Goal: Task Accomplishment & Management: Complete application form

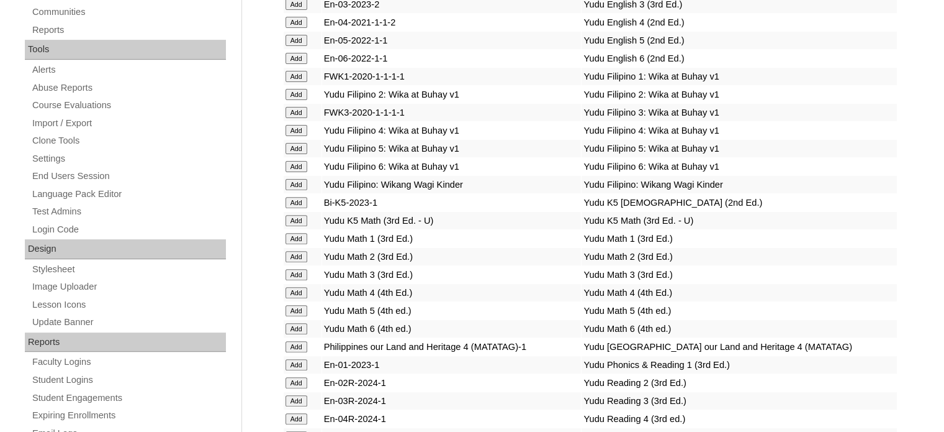
scroll to position [1081, 0]
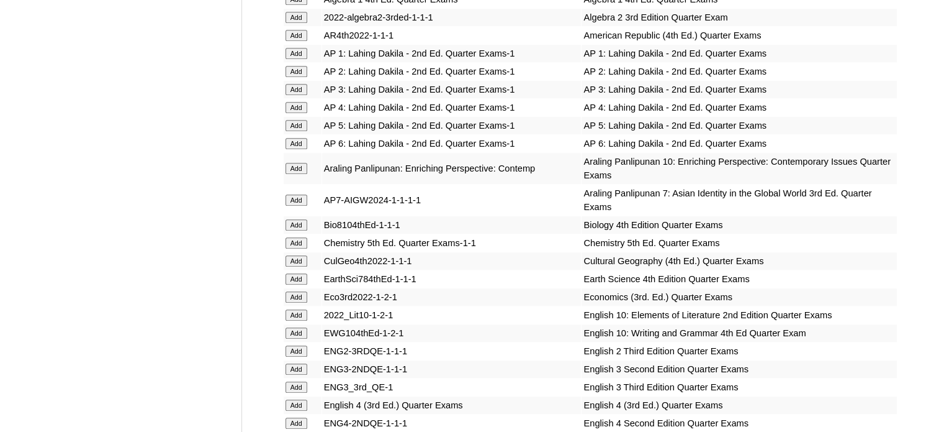
click at [477, 275] on td "EarthSci784thEd-1-1-1" at bounding box center [452, 278] width 260 height 17
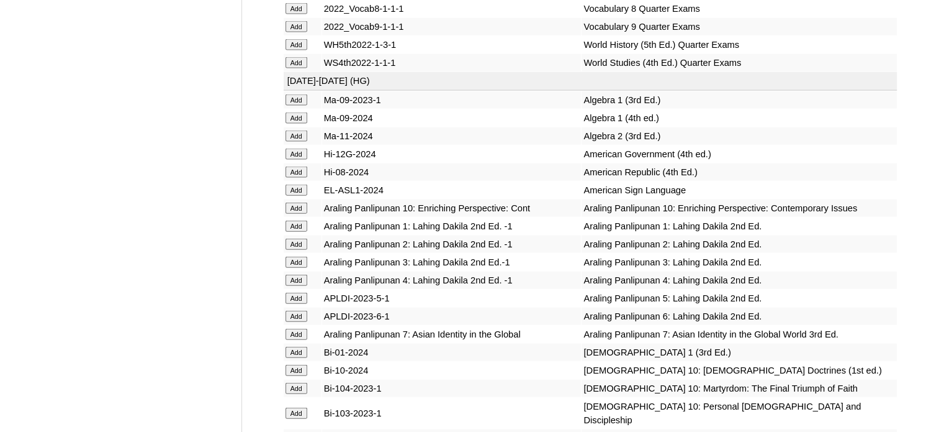
scroll to position [893, 0]
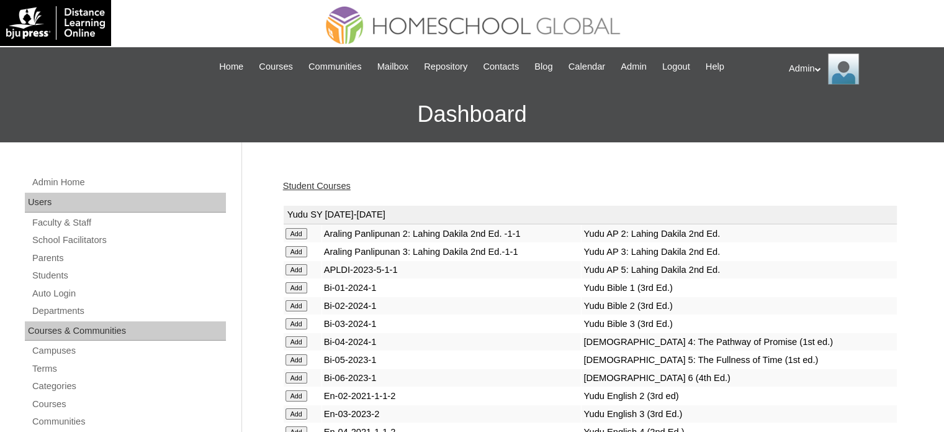
click at [341, 181] on link "Student Courses" at bounding box center [317, 186] width 68 height 10
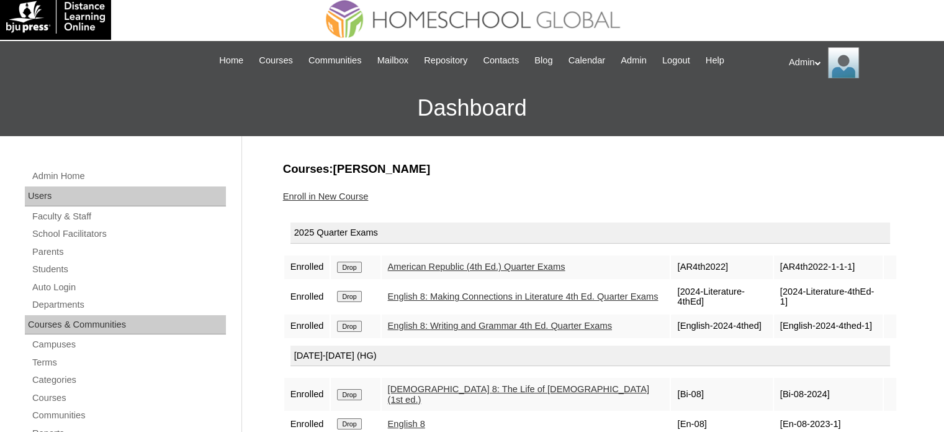
scroll to position [38, 0]
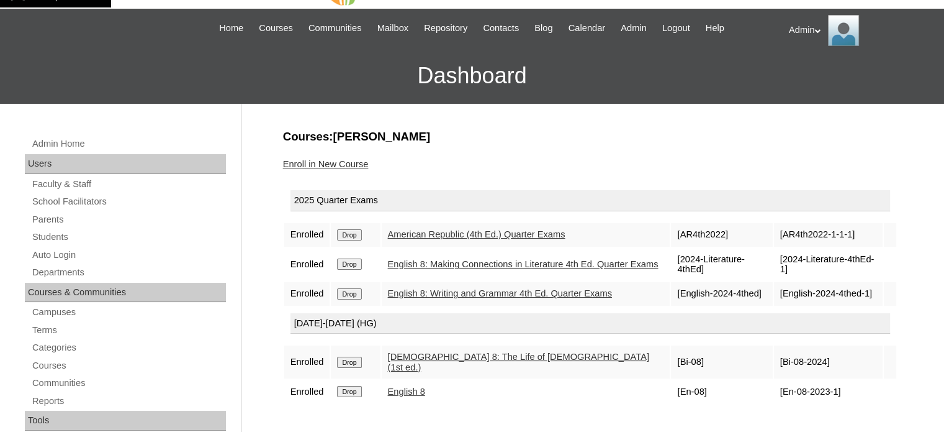
click at [308, 163] on link "Enroll in New Course" at bounding box center [326, 164] width 86 height 10
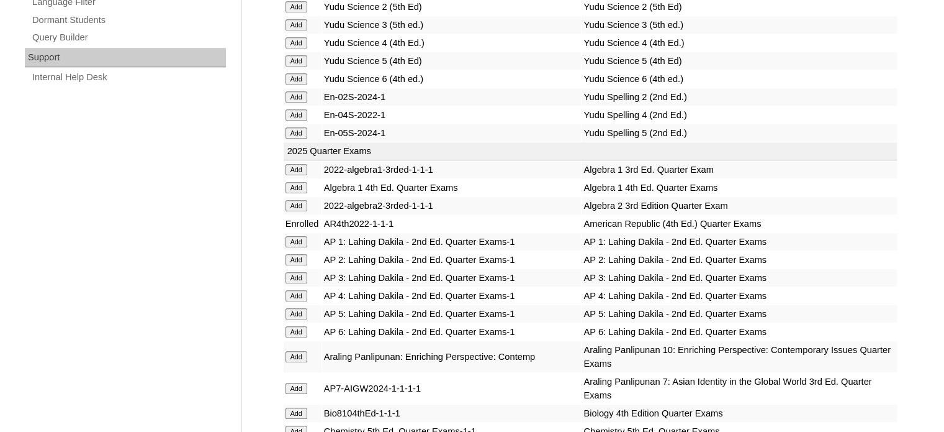
scroll to position [2774, 0]
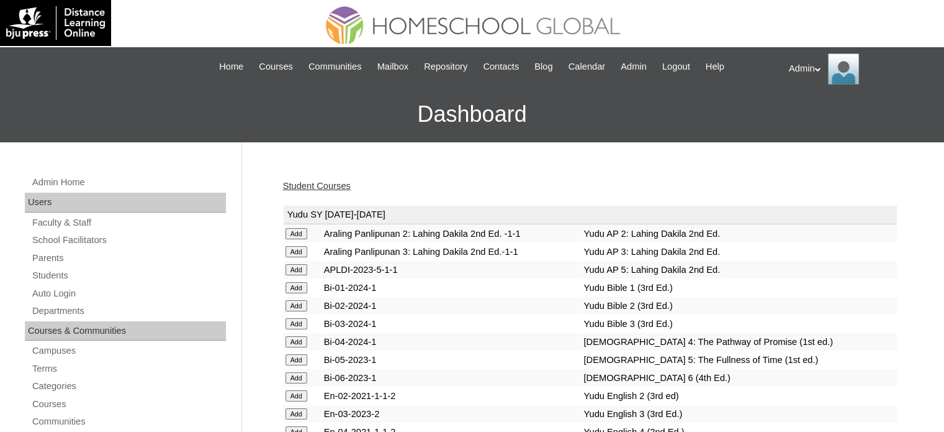
scroll to position [1135, 0]
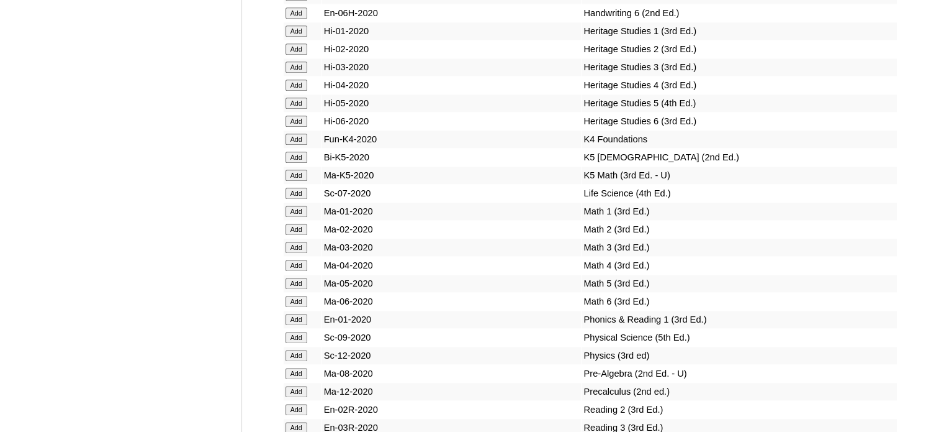
scroll to position [2325, 0]
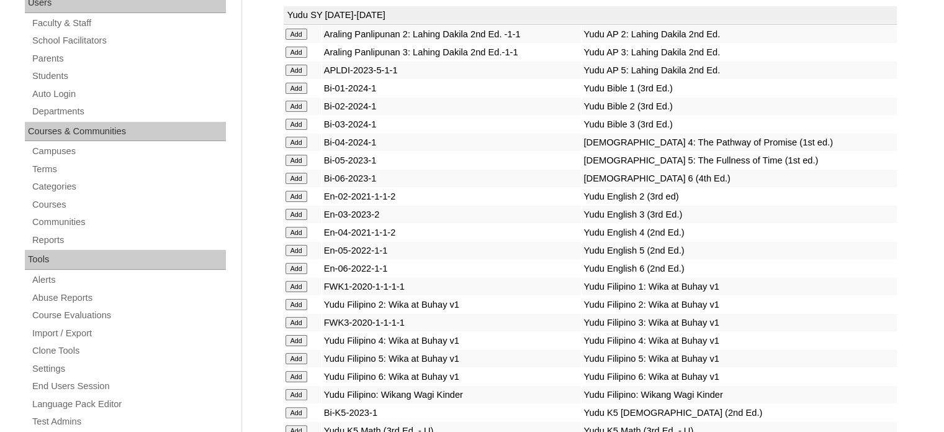
scroll to position [0, 0]
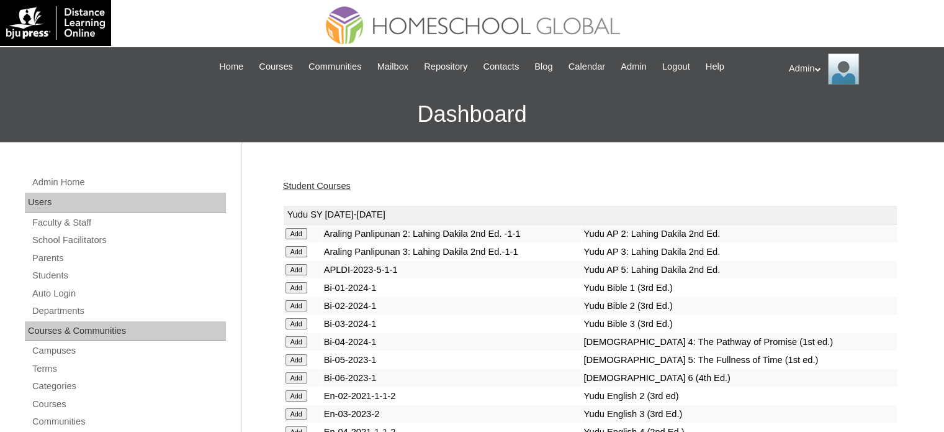
click at [337, 184] on link "Student Courses" at bounding box center [317, 186] width 68 height 10
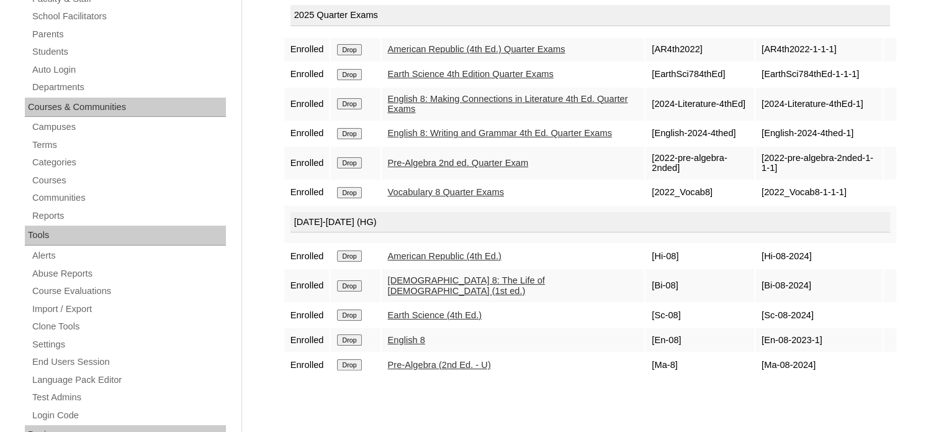
scroll to position [224, 0]
click at [65, 48] on link "Students" at bounding box center [128, 52] width 195 height 16
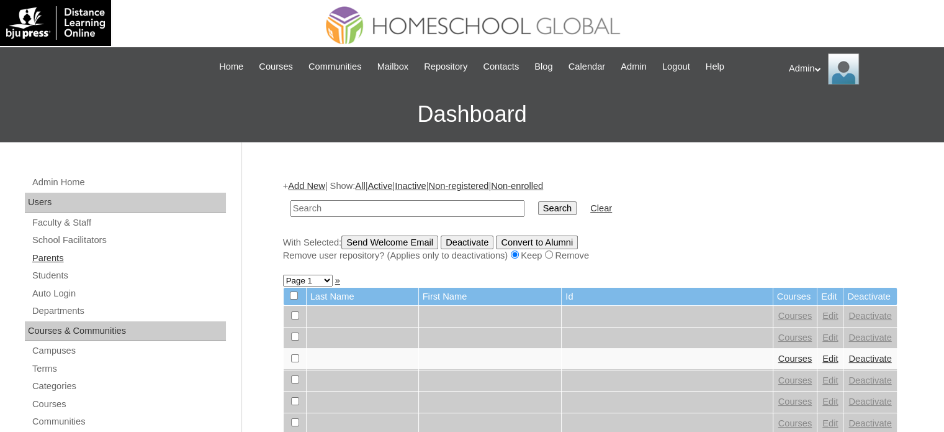
click at [64, 253] on link "Parents" at bounding box center [128, 258] width 195 height 16
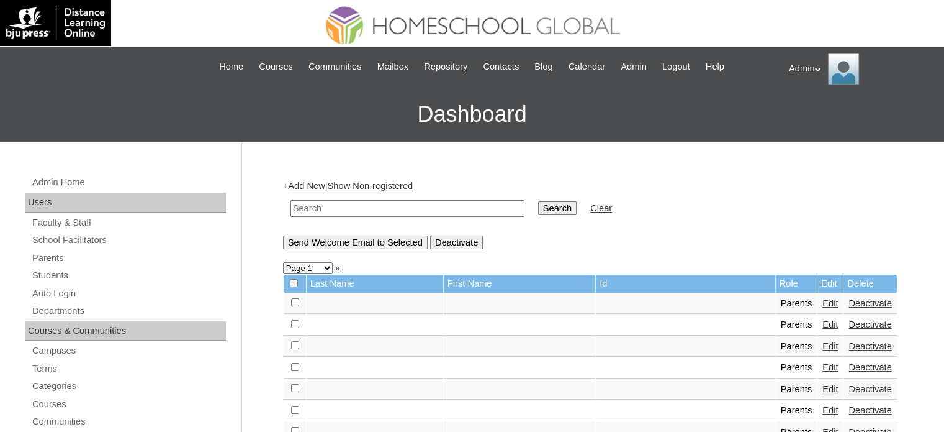
click at [417, 206] on input "text" at bounding box center [408, 208] width 234 height 17
click at [314, 184] on link "Add New" at bounding box center [306, 186] width 37 height 10
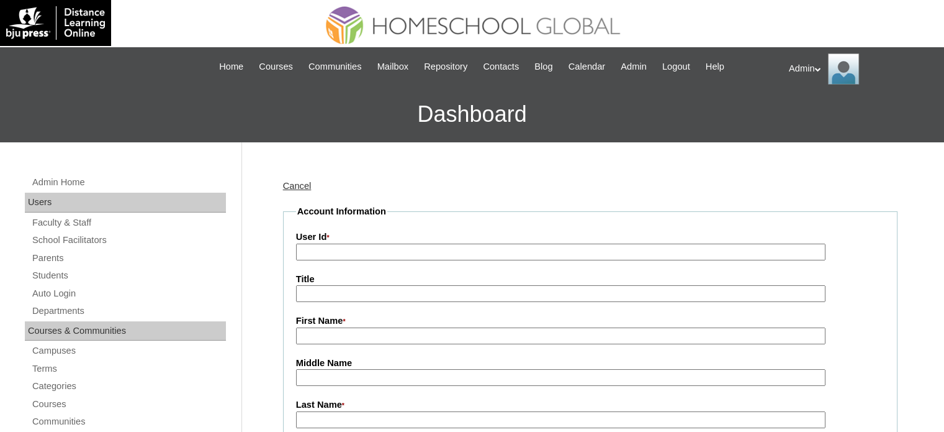
click at [327, 248] on input "User Id *" at bounding box center [561, 251] width 530 height 17
paste input "2025-2504321"
type input "2025-2504321"
click at [349, 330] on input "First Name *" at bounding box center [561, 335] width 530 height 17
paste input "Charlynn Dilan Cabanela"
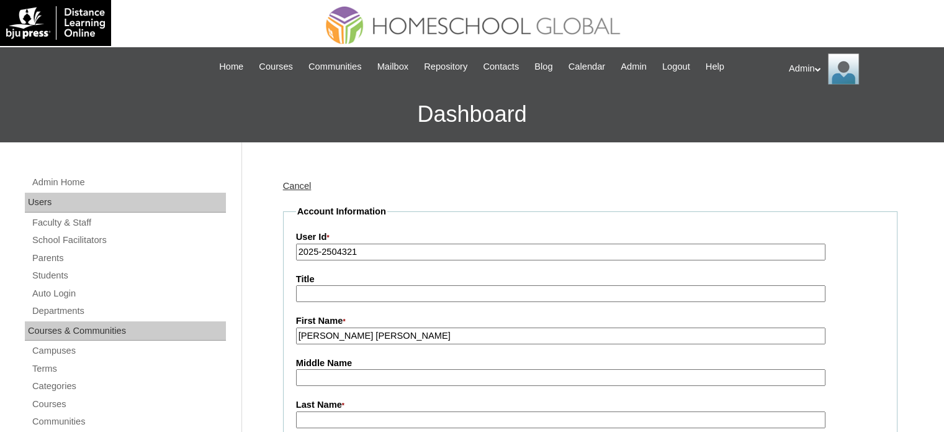
drag, startPoint x: 418, startPoint y: 337, endPoint x: 336, endPoint y: 335, distance: 82.6
click at [336, 335] on input "Charlynn Dilan Cabanela" at bounding box center [561, 335] width 530 height 17
type input "Charlynn"
click at [307, 377] on input "Middle Name" at bounding box center [561, 377] width 530 height 17
paste input "Dilan Cabanela"
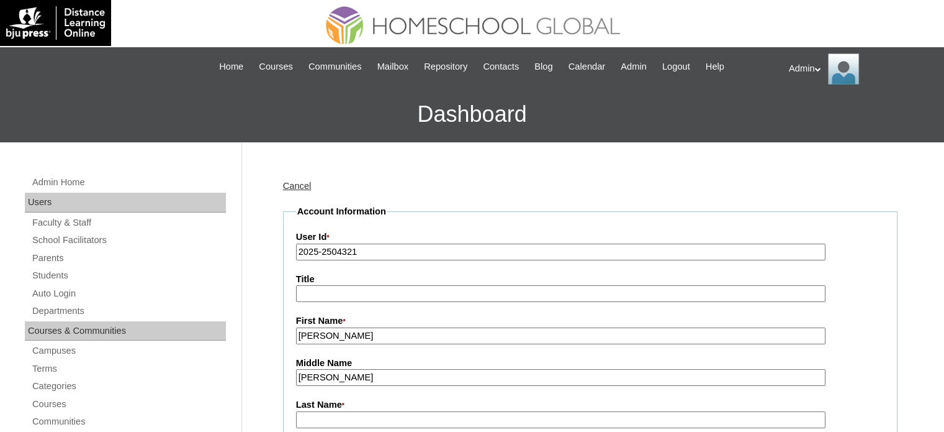
drag, startPoint x: 366, startPoint y: 376, endPoint x: 331, endPoint y: 378, distance: 35.4
click at [331, 378] on input "Dilan Cabanela" at bounding box center [561, 377] width 530 height 17
click at [379, 374] on input "Dilan Caabanel" at bounding box center [561, 377] width 530 height 17
drag, startPoint x: 379, startPoint y: 374, endPoint x: 320, endPoint y: 377, distance: 58.4
click at [320, 377] on input "Dilan Cabanela" at bounding box center [561, 377] width 530 height 17
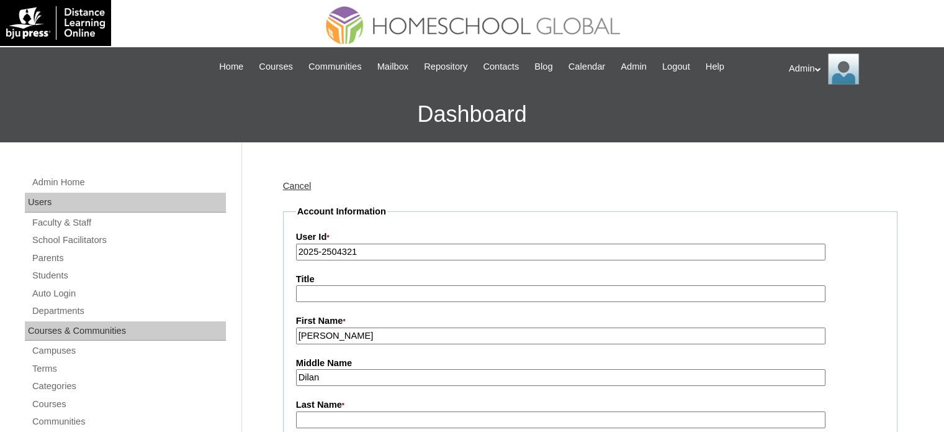
click at [320, 377] on input "Dilan" at bounding box center [561, 377] width 530 height 17
click at [319, 378] on input "Dila" at bounding box center [561, 377] width 530 height 17
type input "Dilan"
click at [325, 413] on input "Last Name *" at bounding box center [561, 419] width 530 height 17
paste input "Cabanela"
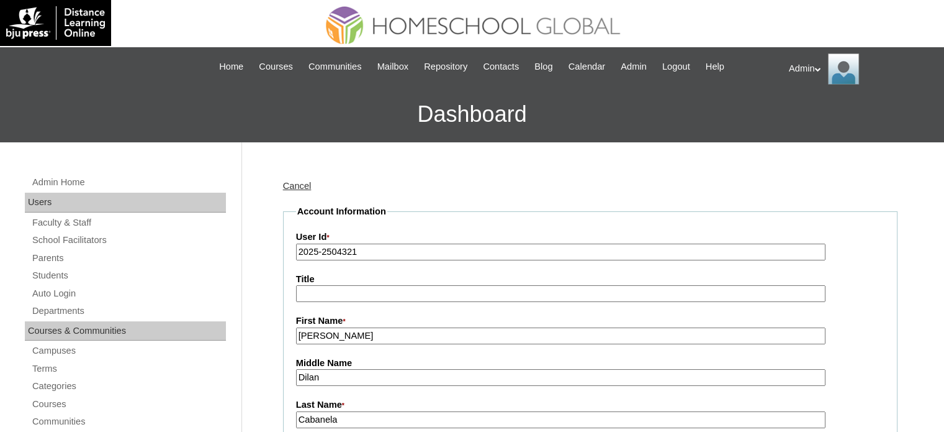
click at [298, 415] on input "Cabanela" at bounding box center [561, 419] width 530 height 17
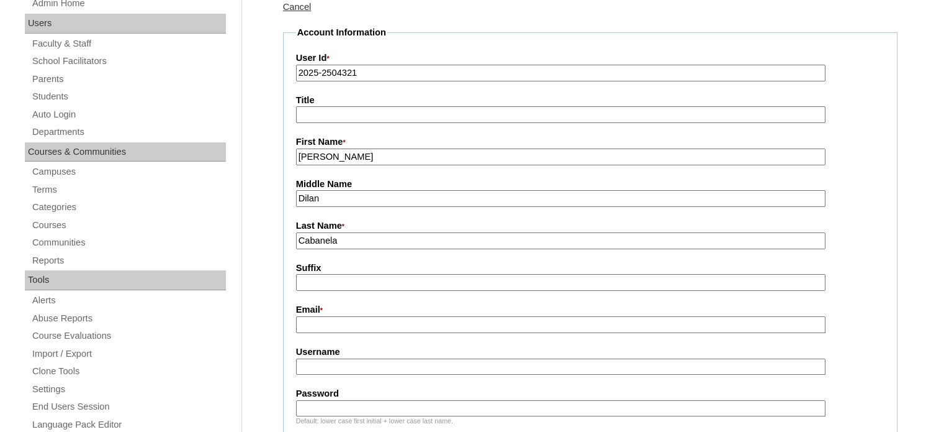
scroll to position [181, 0]
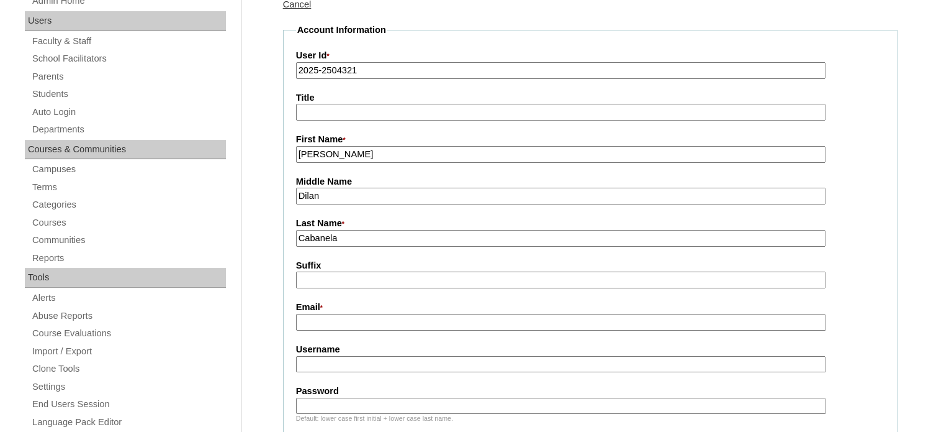
type input "Cabanela"
click at [429, 325] on input "Email *" at bounding box center [561, 322] width 530 height 17
paste input "charlynncabanela@gmail.com"
type input "charlynncabanela@gmail.com"
click at [427, 365] on input "Username" at bounding box center [561, 364] width 530 height 17
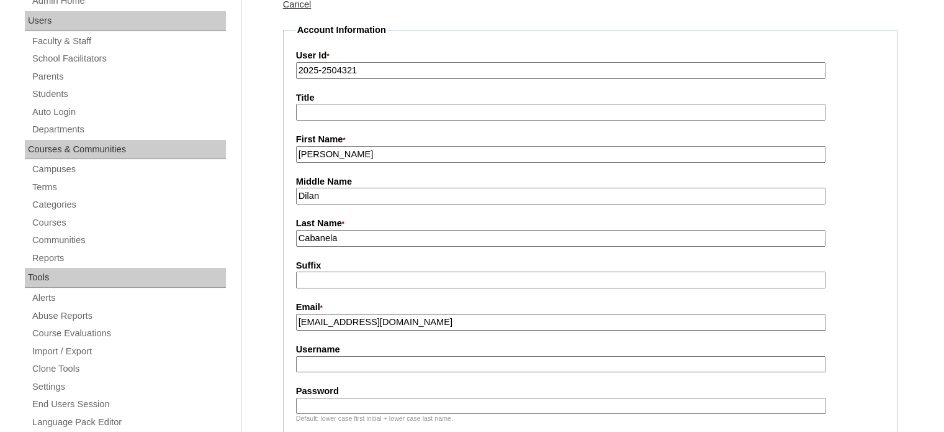
paste input "charlynndil.cabanela"
type input "charlynndil.cabanela"
click at [385, 400] on input "Password" at bounding box center [561, 405] width 530 height 17
type input "DLOF2025"
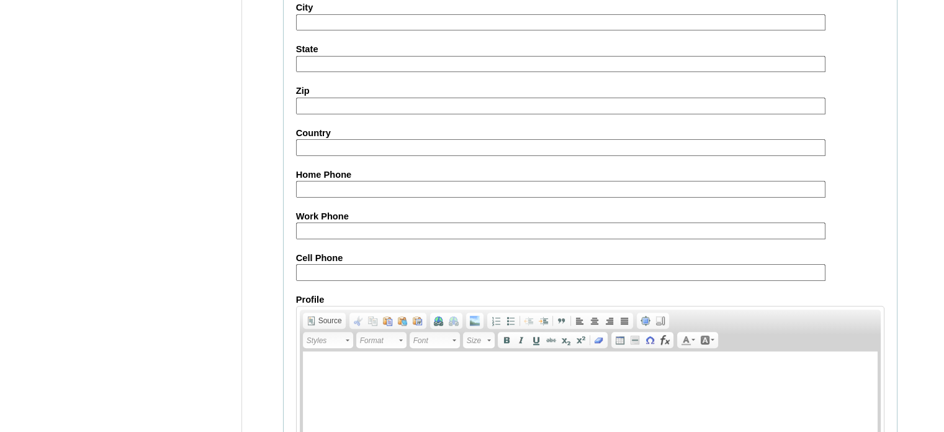
scroll to position [1234, 0]
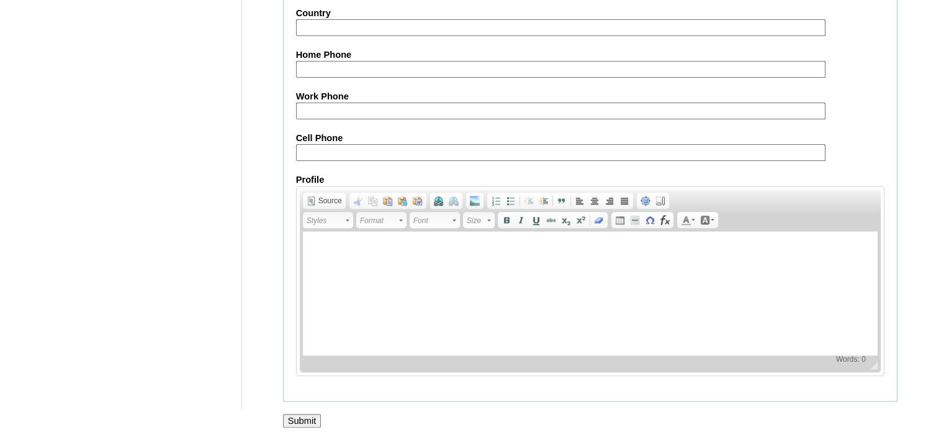
click at [296, 414] on input "Submit" at bounding box center [302, 421] width 38 height 14
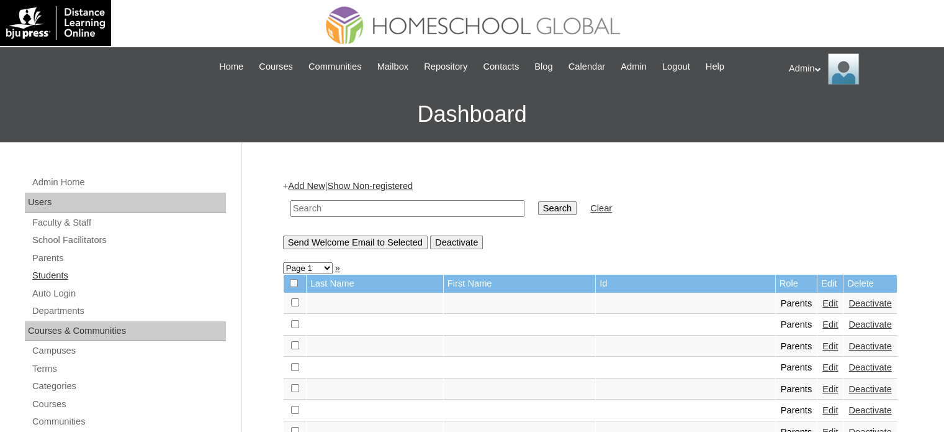
click at [57, 279] on link "Students" at bounding box center [128, 276] width 195 height 16
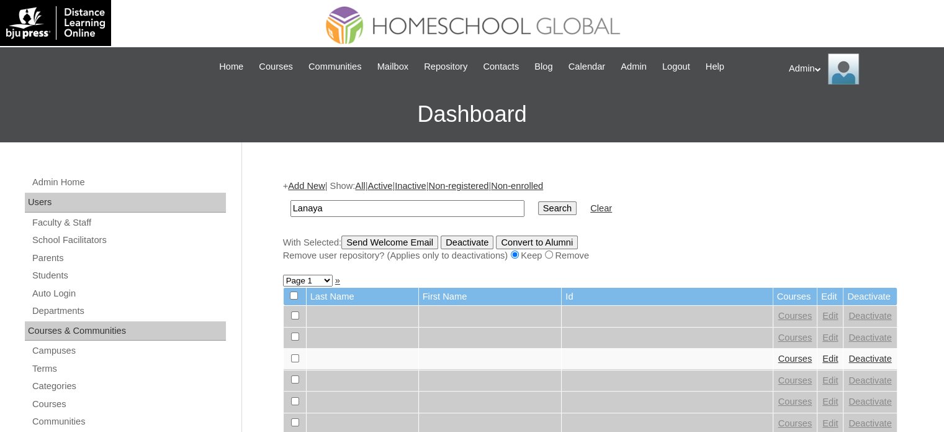
type input "Lanaya"
click at [538, 207] on input "Search" at bounding box center [557, 208] width 38 height 14
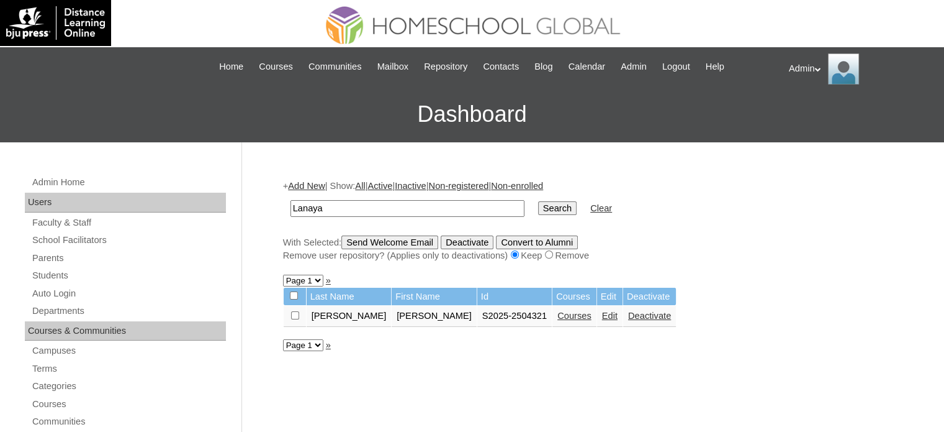
click at [602, 315] on link "Edit" at bounding box center [610, 315] width 16 height 10
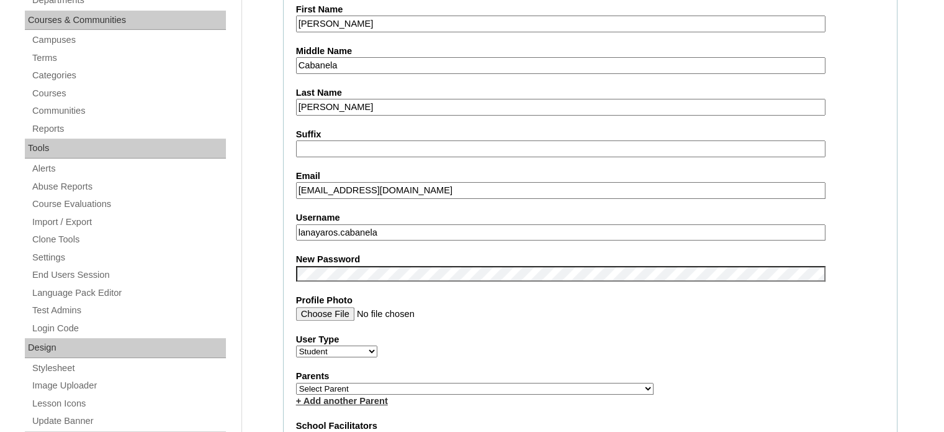
scroll to position [318, 0]
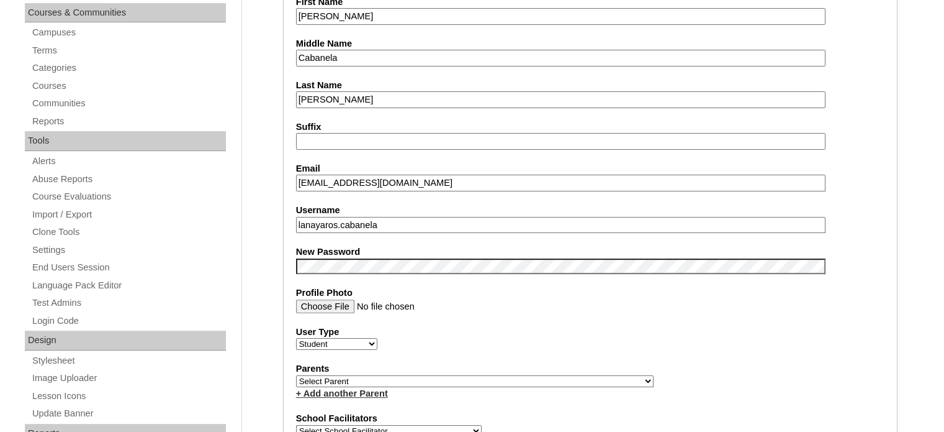
click at [361, 376] on select "Select Parent , , , , , , , , , , , , , , , , , , , , , , , , , , , , , , , , ,…" at bounding box center [475, 381] width 358 height 12
select select "43619"
click at [296, 375] on select "Select Parent , , , , , , , , , , , , , , , , , , , , , , , , , , , , , , , , ,…" at bounding box center [475, 381] width 358 height 12
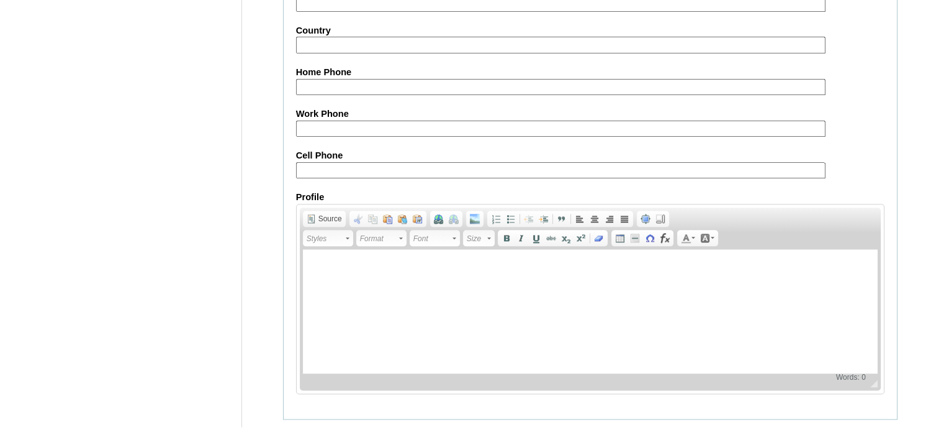
scroll to position [1436, 0]
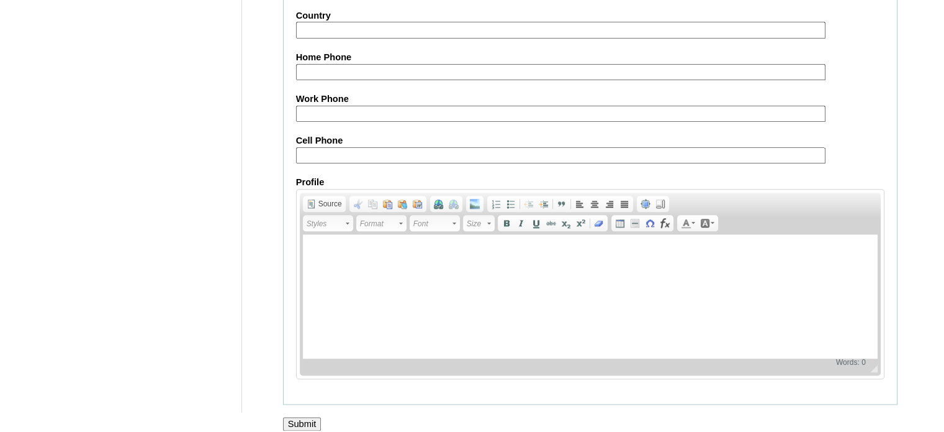
click at [310, 417] on input "Submit" at bounding box center [302, 424] width 38 height 14
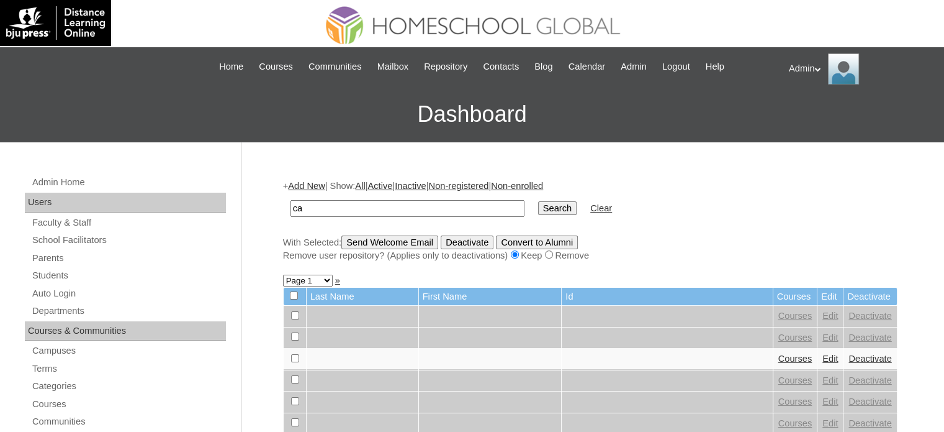
type input "c"
type input "Lanaya"
click at [538, 201] on input "Search" at bounding box center [557, 208] width 38 height 14
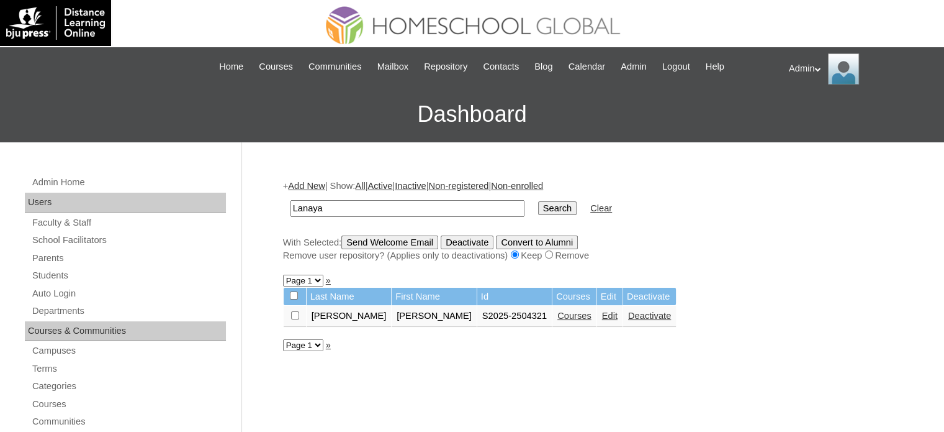
click at [558, 314] on link "Courses" at bounding box center [575, 315] width 34 height 10
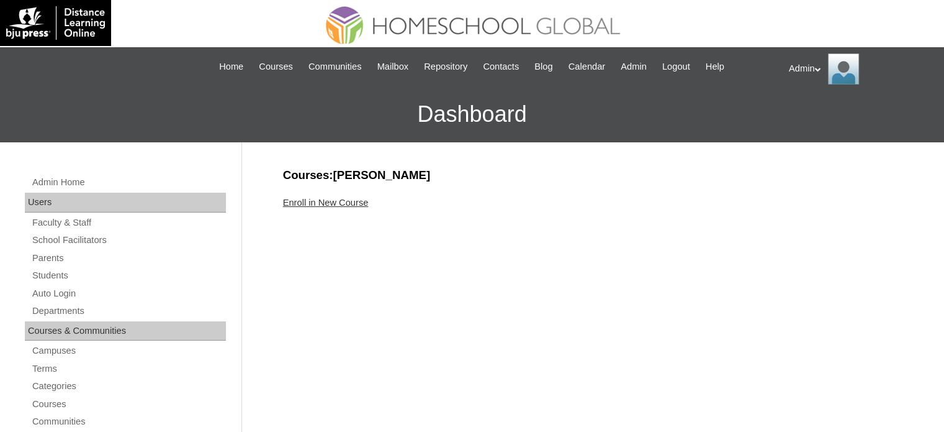
click at [340, 199] on link "Enroll in New Course" at bounding box center [326, 202] width 86 height 10
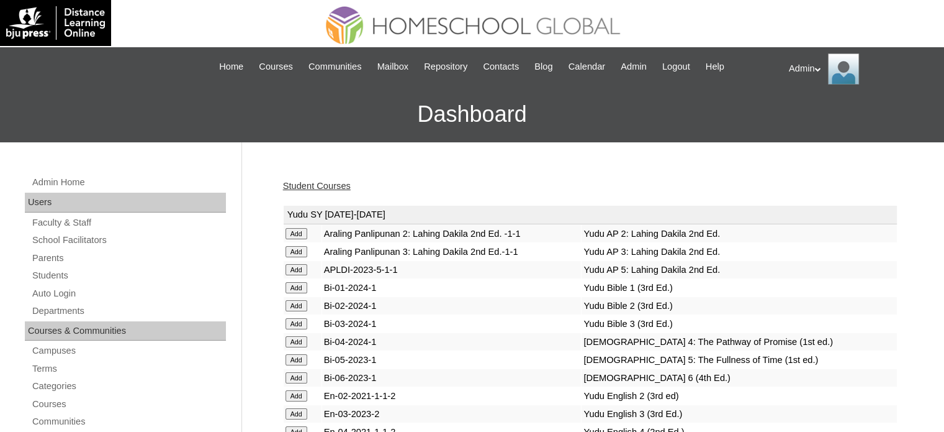
scroll to position [3149, 0]
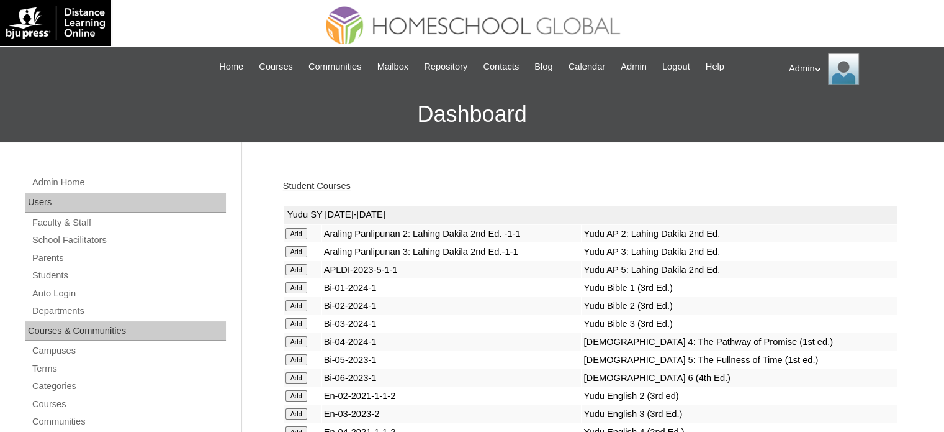
scroll to position [1206, 0]
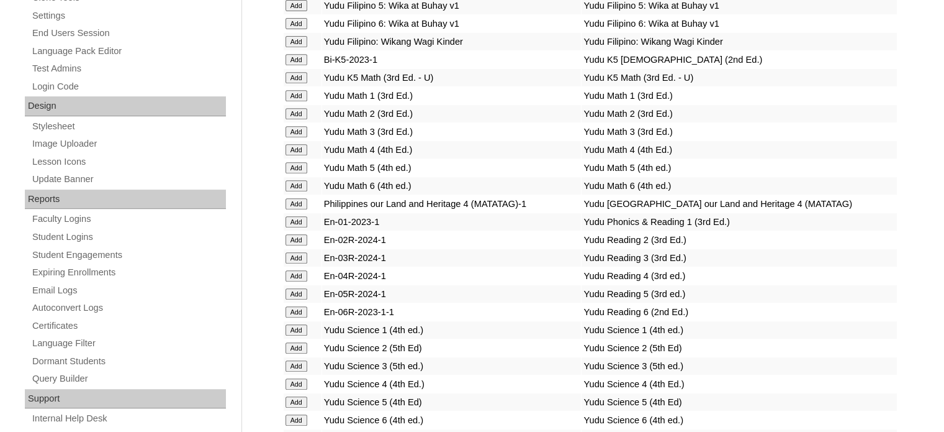
scroll to position [4830, 0]
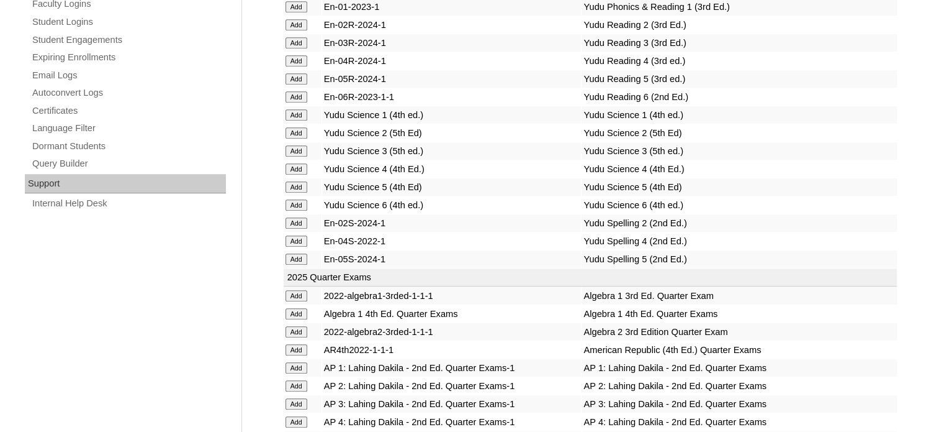
scroll to position [2486, 0]
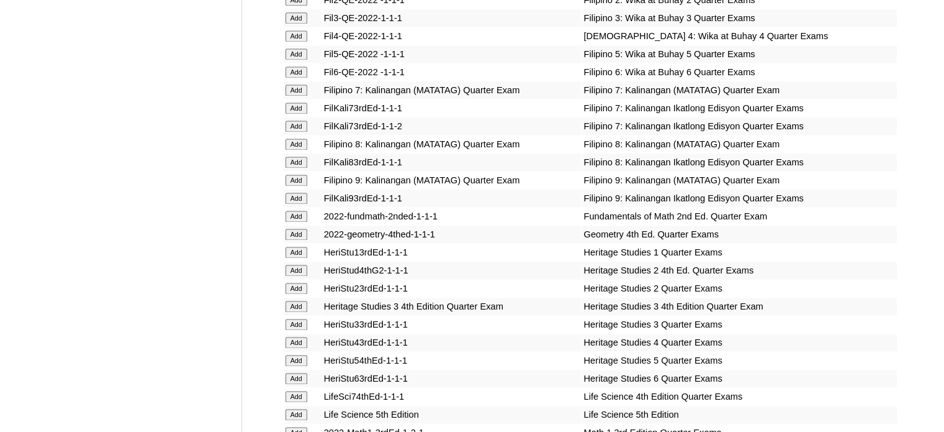
scroll to position [1989, 0]
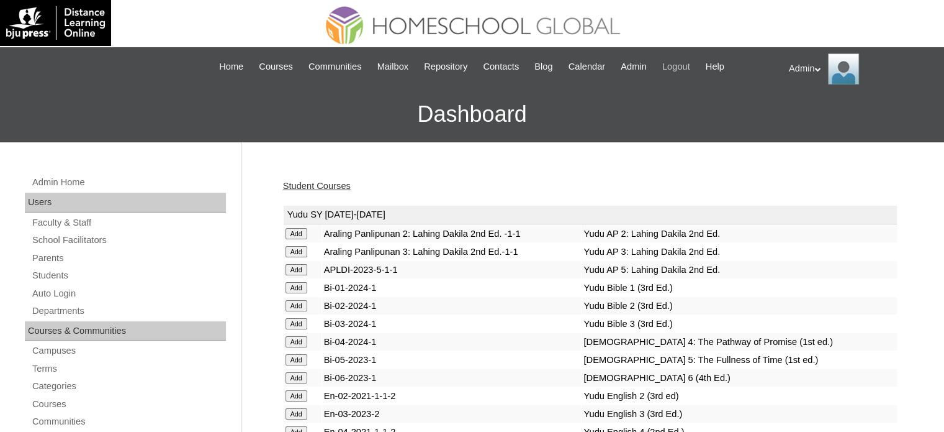
click at [680, 65] on span "Logout" at bounding box center [676, 67] width 28 height 14
